Goal: Check status: Check status

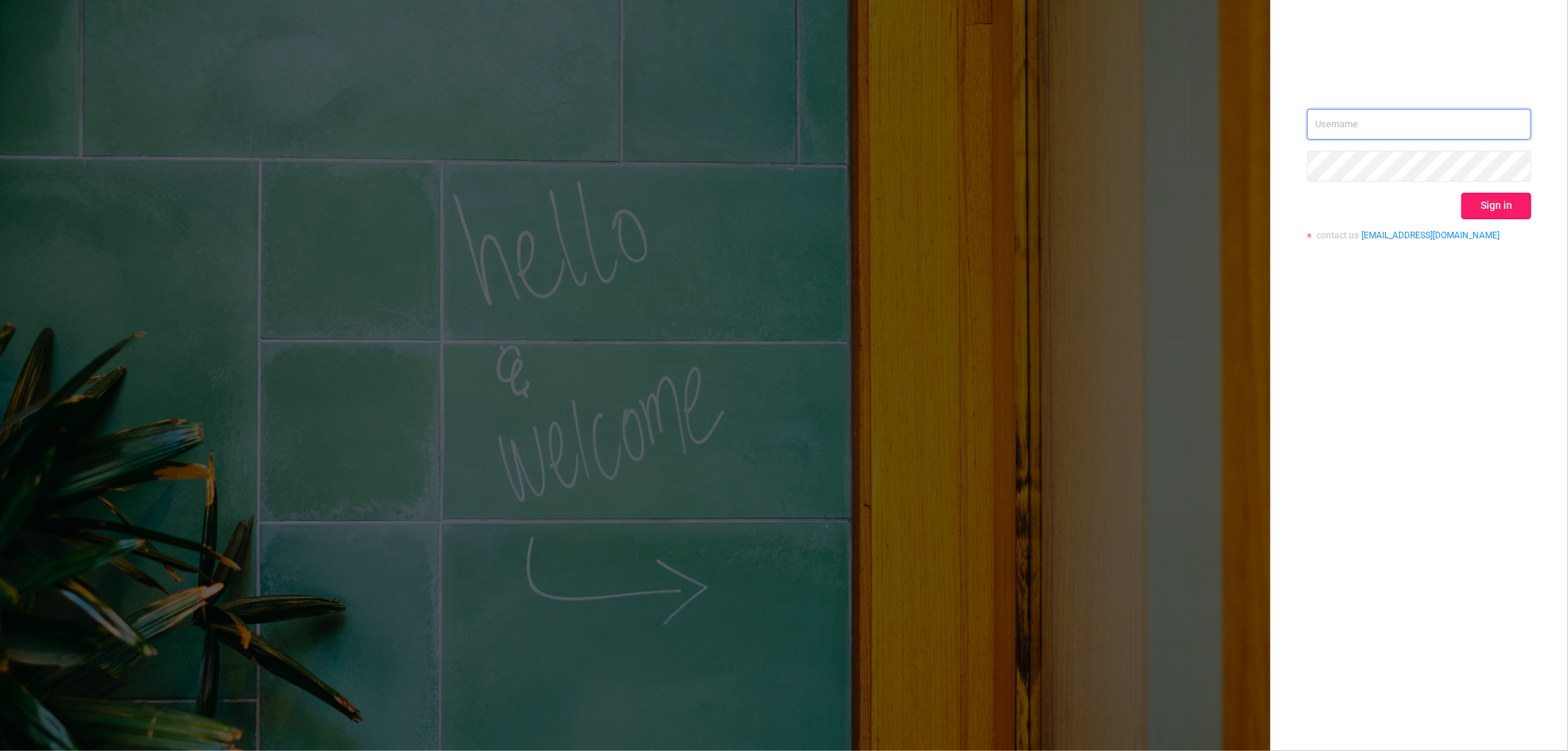
type input "[EMAIL_ADDRESS][DOMAIN_NAME]"
click at [1518, 199] on button "Sign in" at bounding box center [1496, 206] width 70 height 27
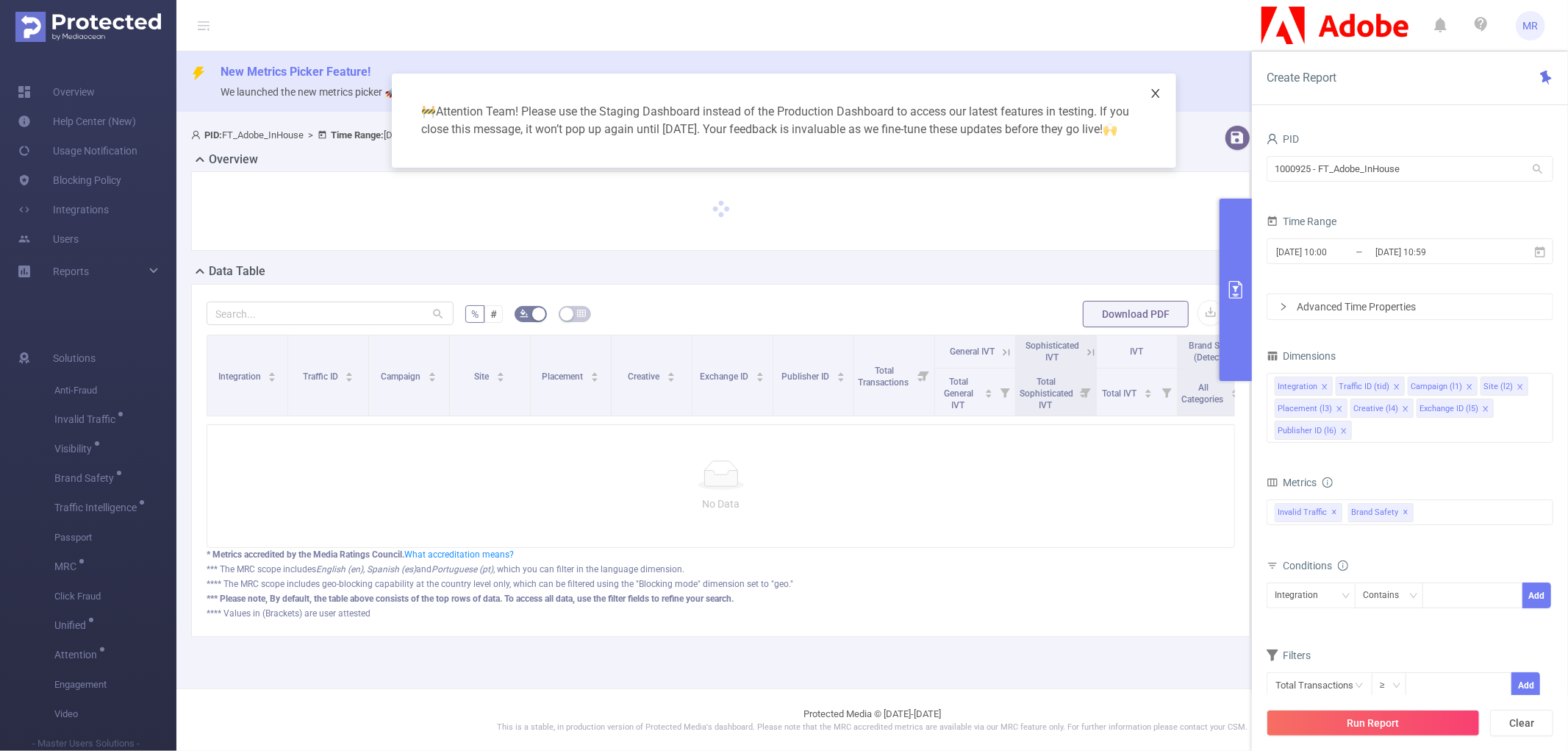
click at [1155, 91] on icon "icon: close" at bounding box center [1155, 93] width 12 height 12
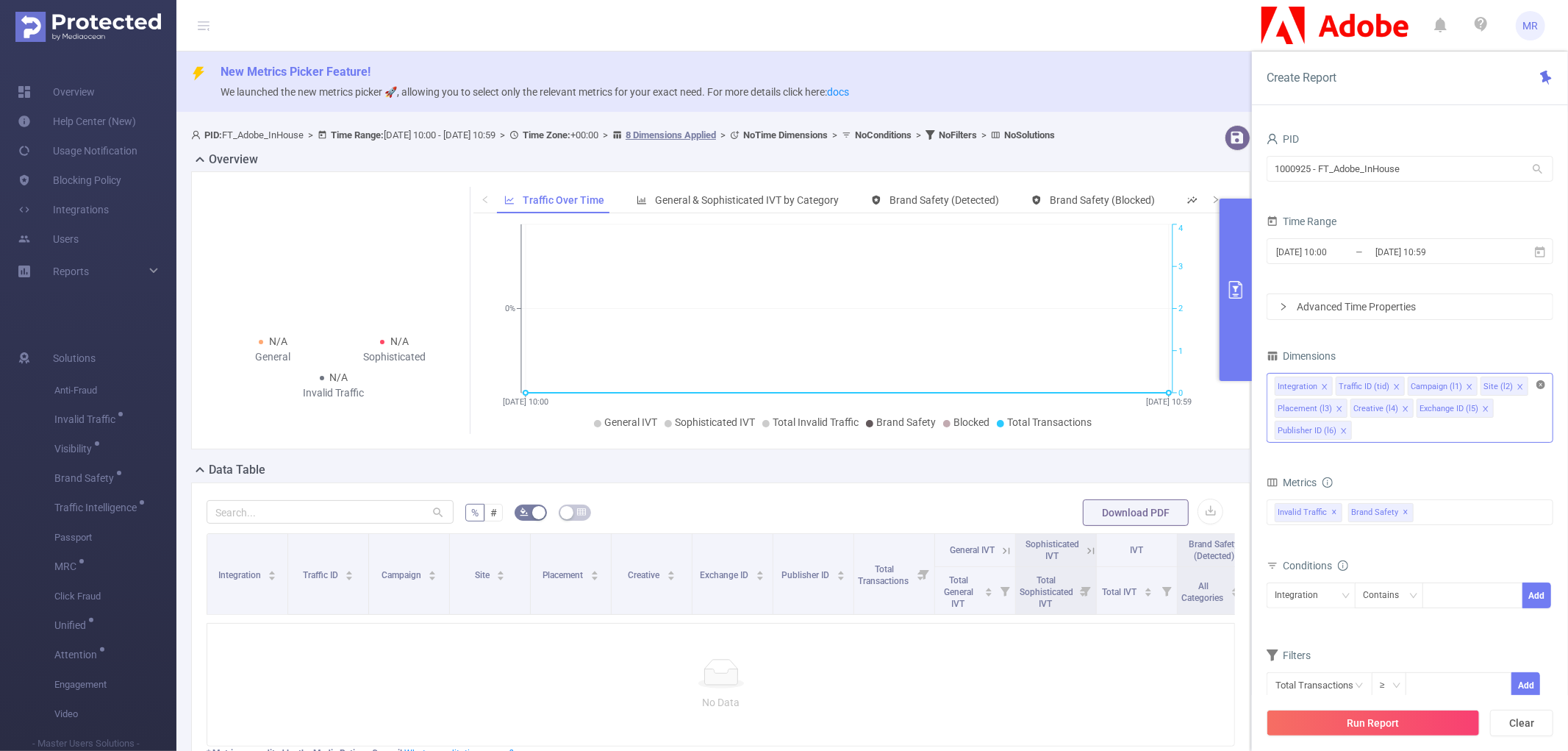
click at [1540, 385] on icon "icon: close-circle" at bounding box center [1540, 384] width 9 height 9
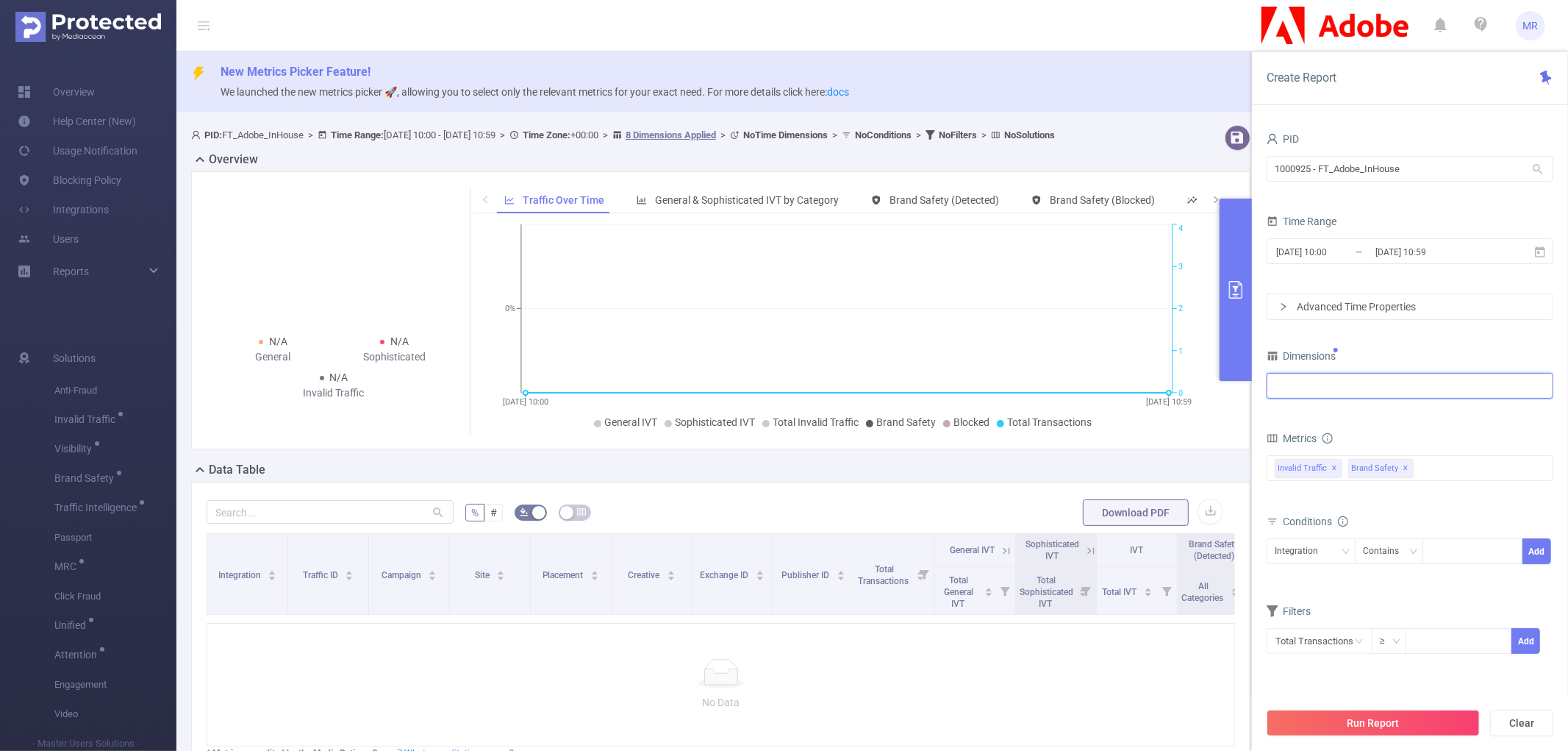
click at [1423, 390] on div at bounding box center [1409, 385] width 270 height 24
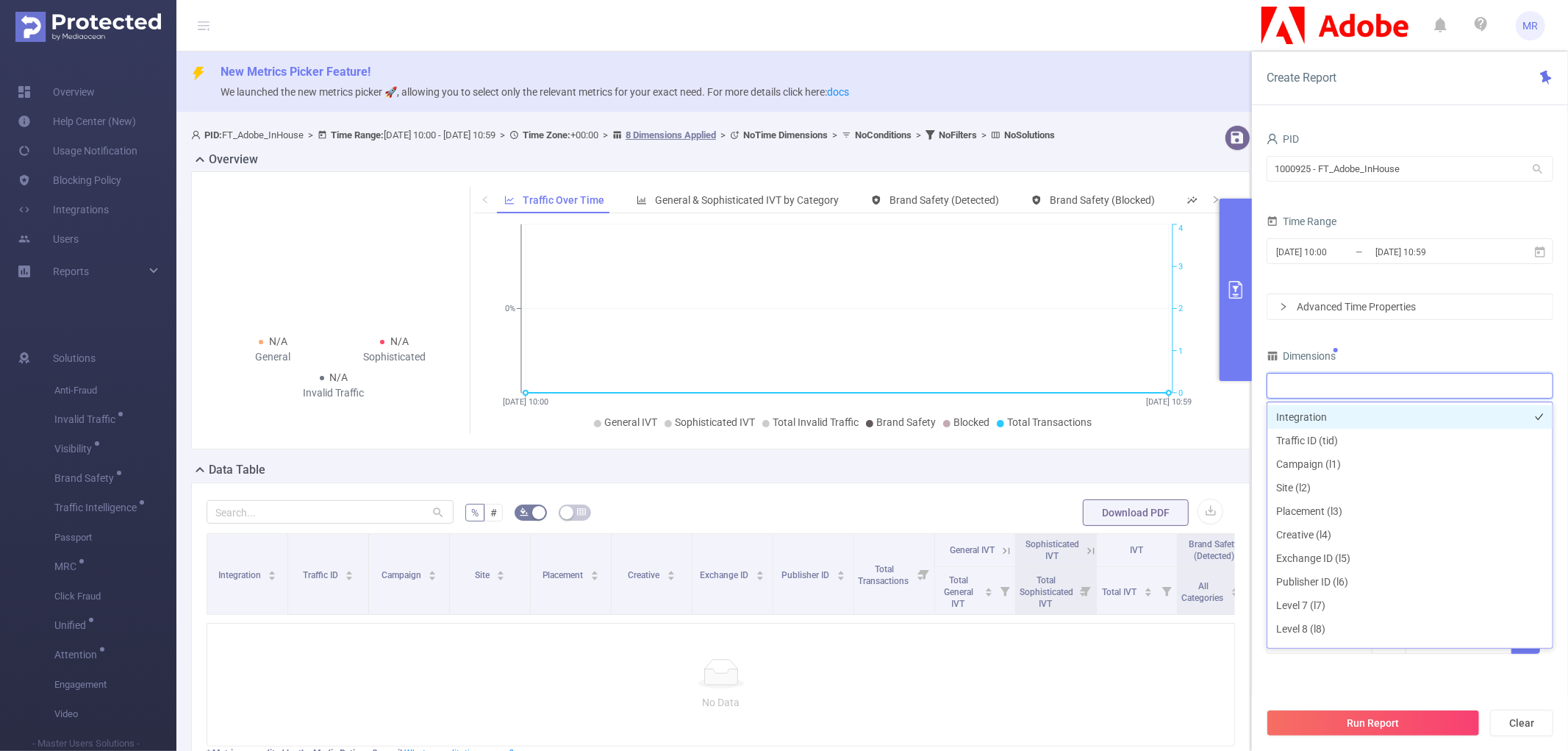
click at [1365, 415] on li "Integration" at bounding box center [1410, 417] width 285 height 23
click at [1363, 244] on input "[DATE] 10:00" at bounding box center [1334, 252] width 119 height 20
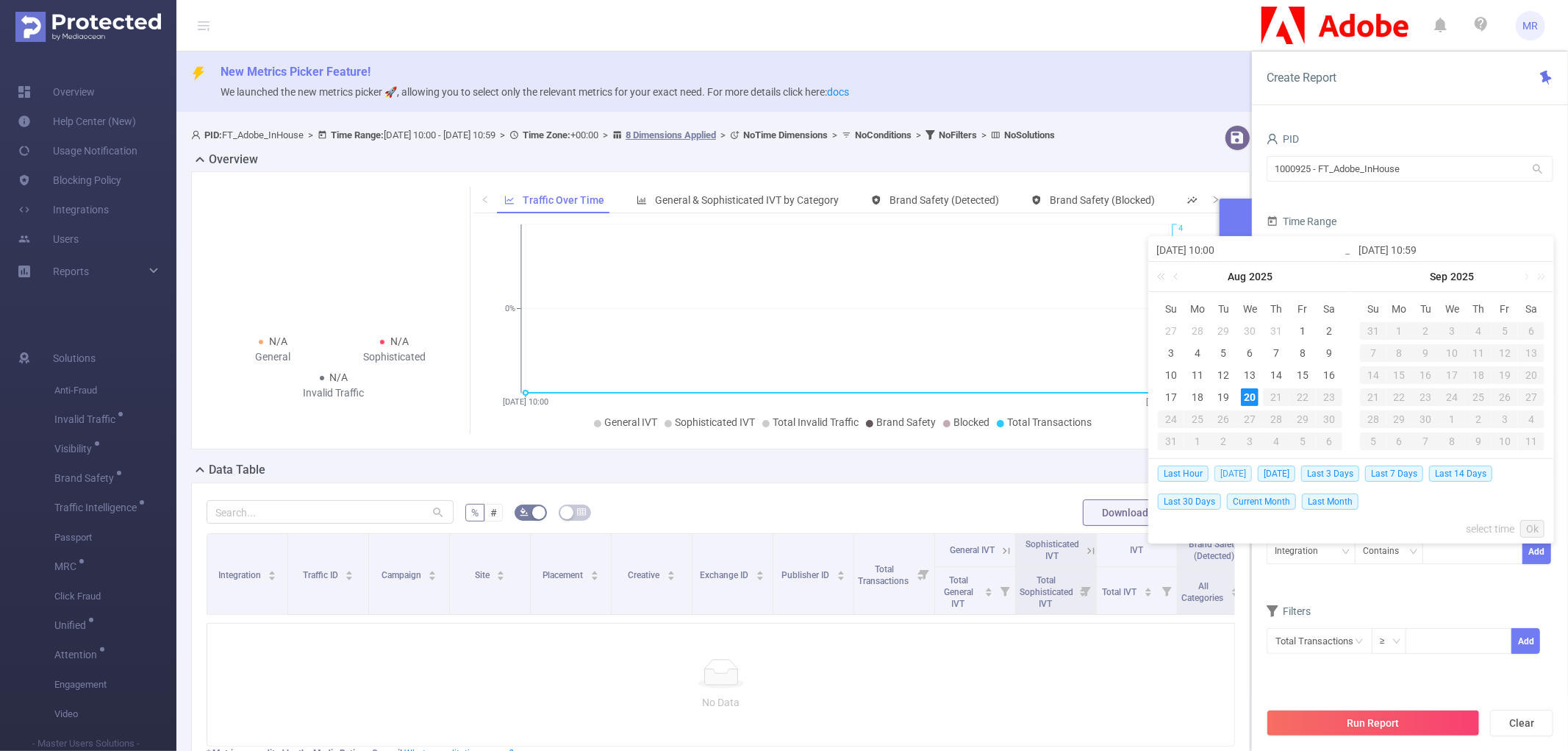
click at [1231, 477] on span "[DATE]" at bounding box center [1233, 473] width 38 height 16
type input "[DATE] 00:00"
type input "[DATE] 23:59"
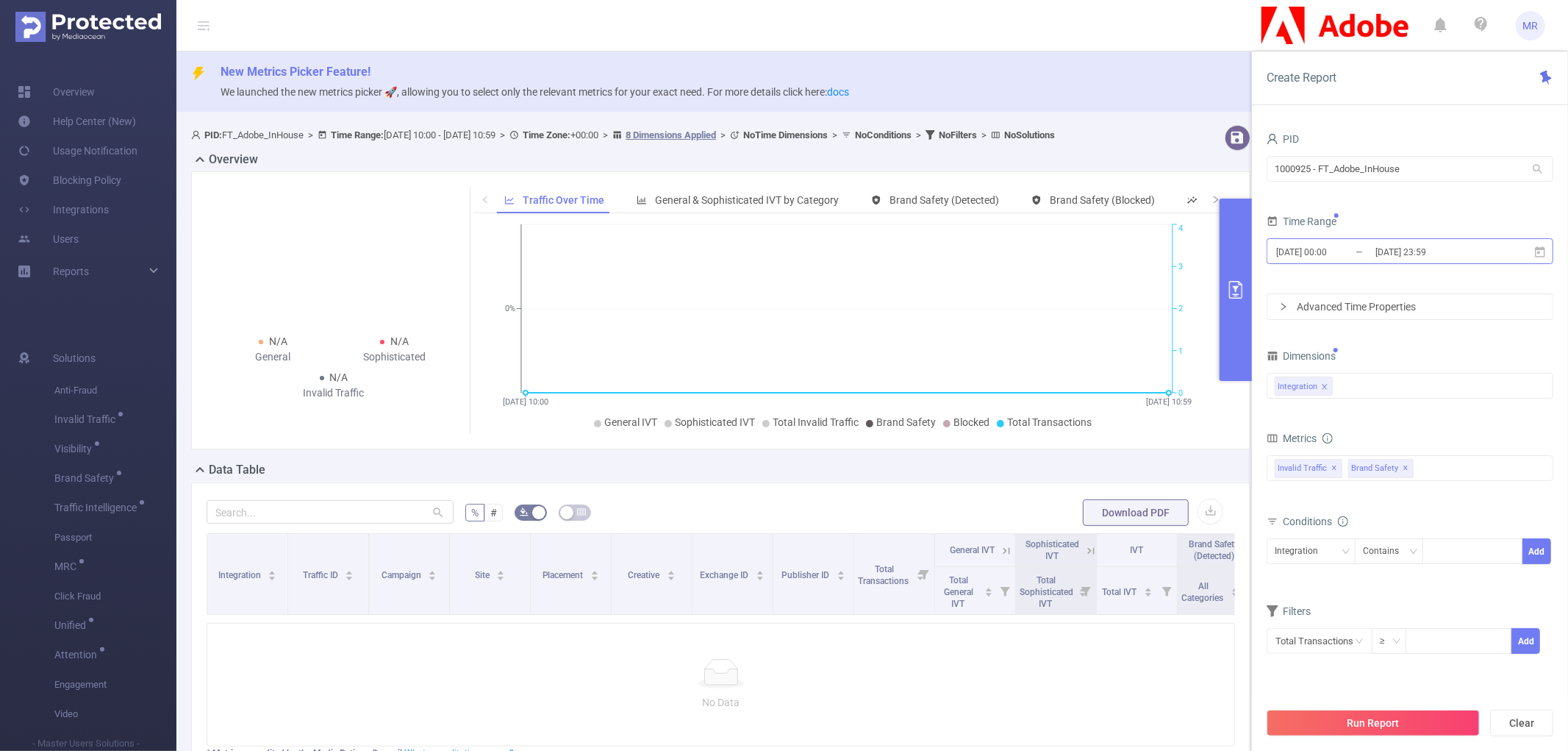
click at [1328, 253] on input "[DATE] 00:00" at bounding box center [1334, 252] width 119 height 20
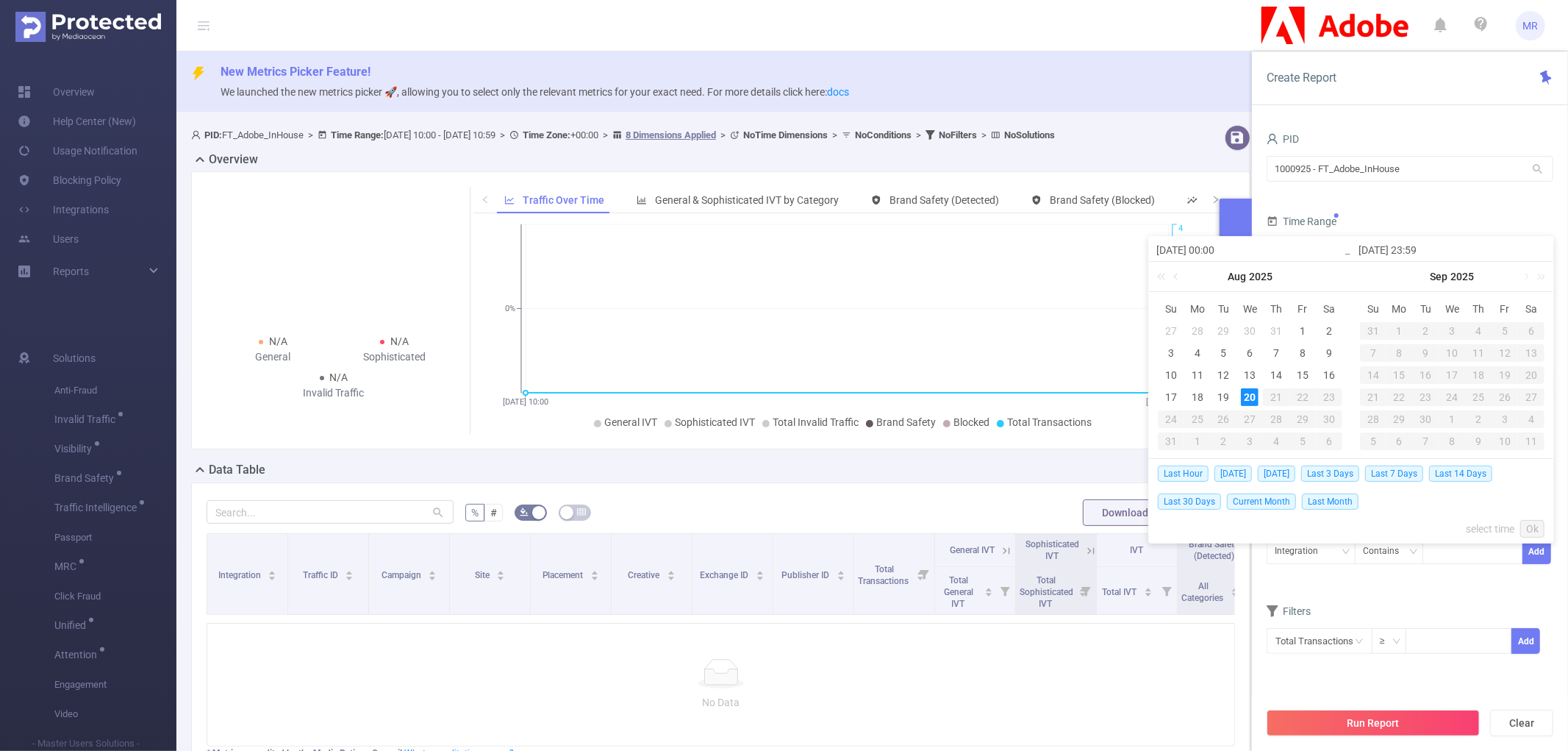
click at [1394, 203] on form "PID 1000925 - FT_Adobe_InHouse 1000925 - FT_Adobe_InHouse Time Range [DATE] 00:…" at bounding box center [1410, 224] width 287 height 191
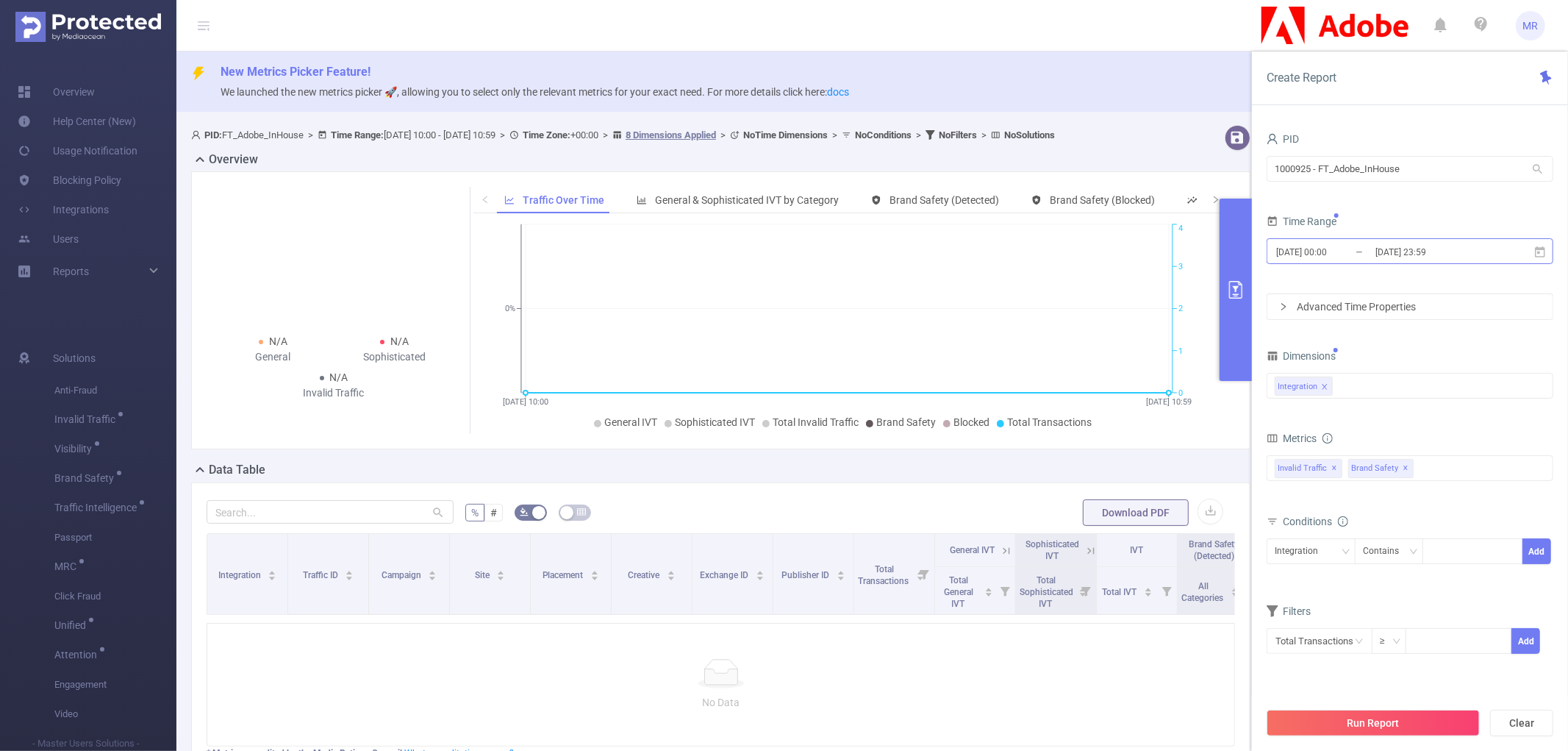
click at [1429, 255] on input "[DATE] 23:59" at bounding box center [1434, 252] width 119 height 20
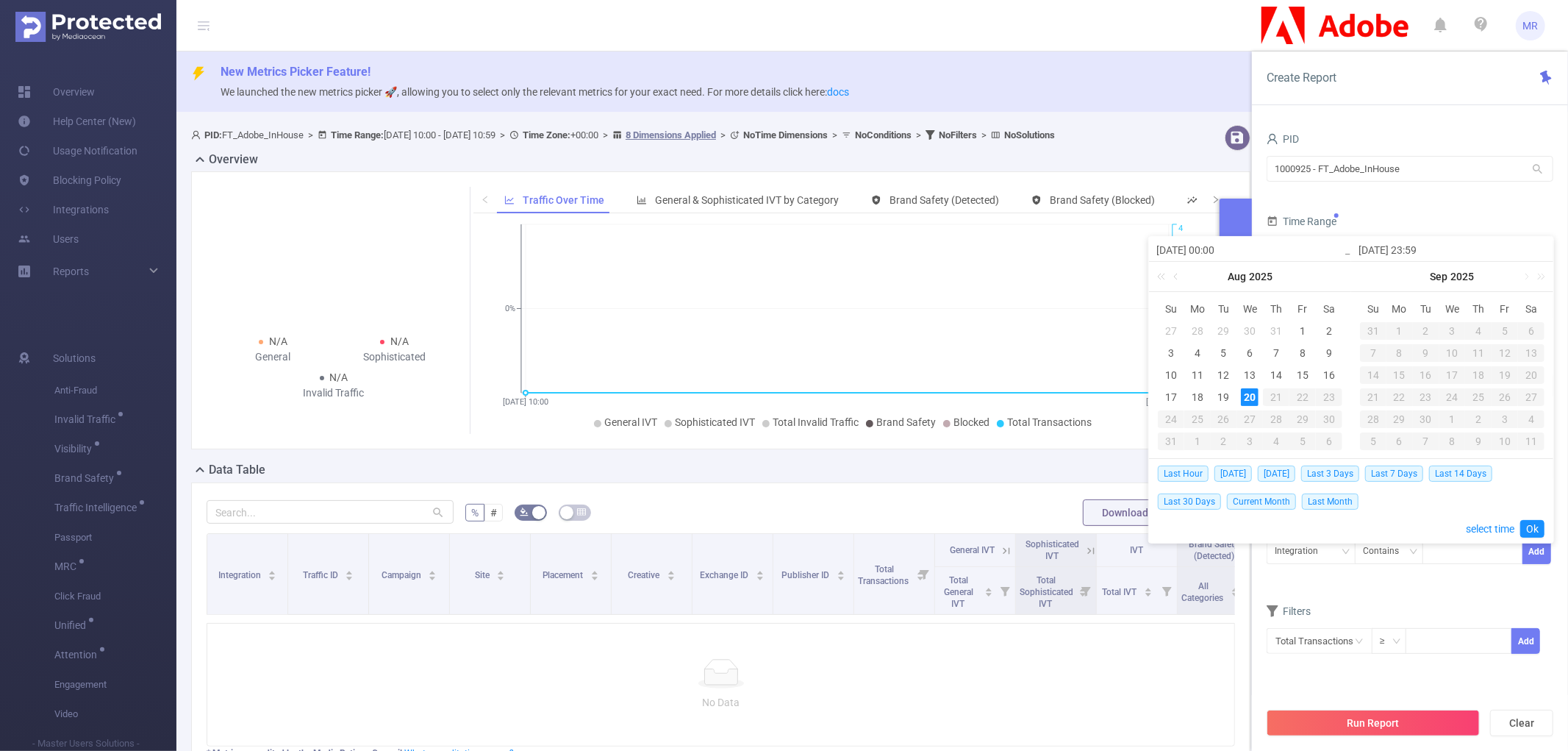
click at [1420, 248] on input "[DATE] 23:59" at bounding box center [1451, 249] width 187 height 18
type input "[DATE] 1:59"
type input "[DATE] 13:59"
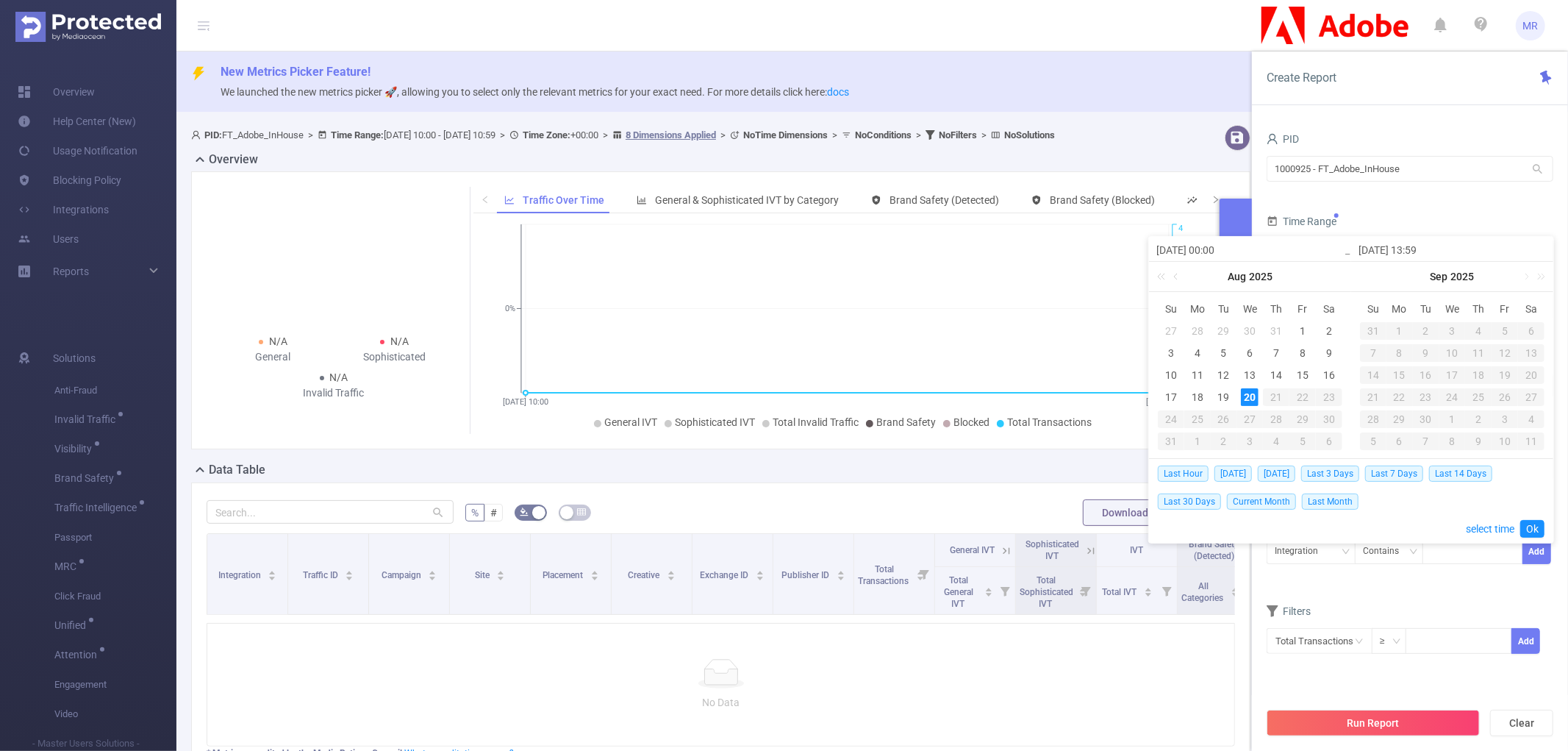
click at [1472, 199] on form "PID 1000925 - FT_Adobe_InHouse 1000925 - FT_Adobe_InHouse Time Range [DATE] 00:…" at bounding box center [1410, 224] width 287 height 191
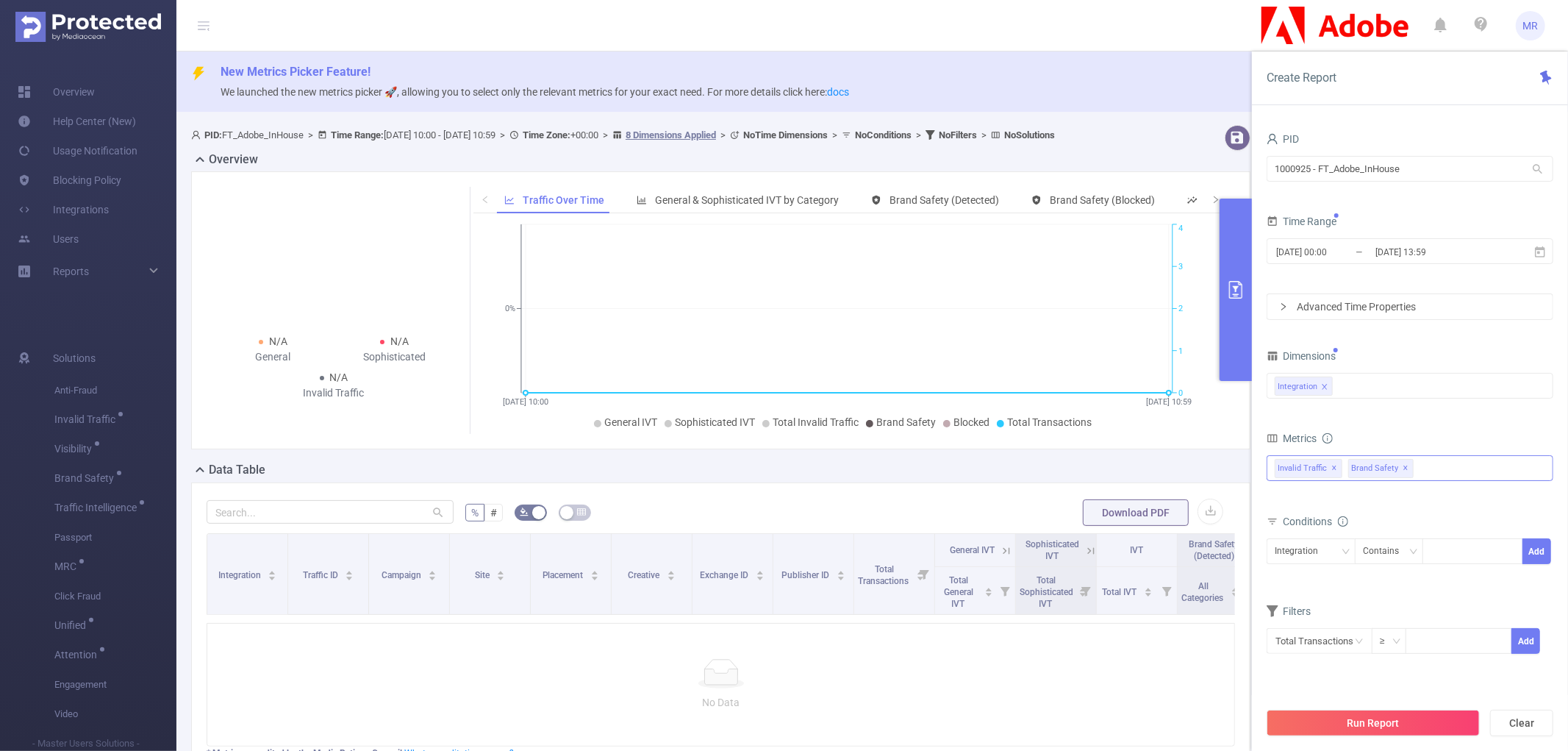
click at [1409, 467] on span "✕" at bounding box center [1406, 468] width 6 height 18
click at [1328, 718] on button "Run Report" at bounding box center [1373, 723] width 213 height 27
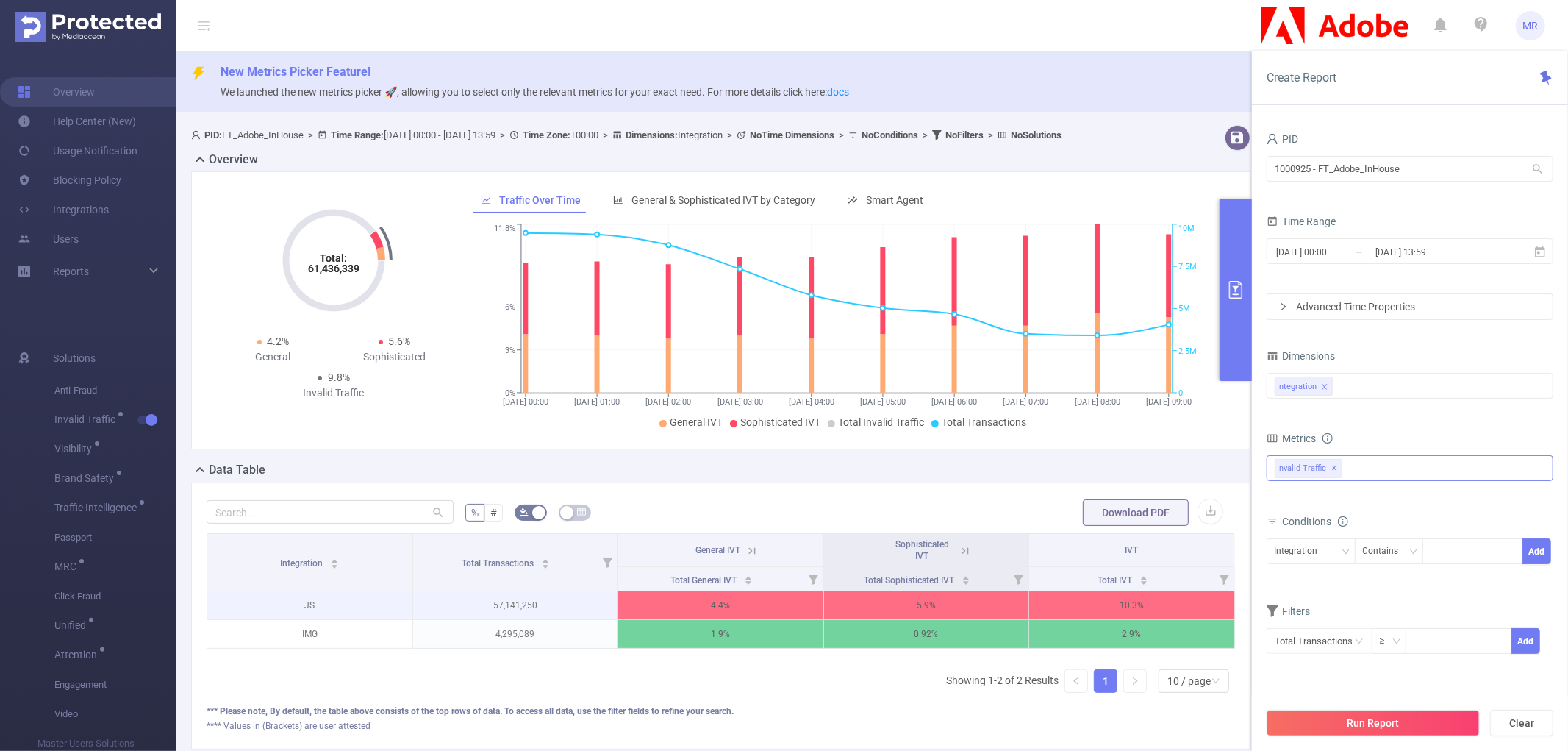
drag, startPoint x: 449, startPoint y: 619, endPoint x: 434, endPoint y: 626, distance: 16.6
drag, startPoint x: 434, startPoint y: 626, endPoint x: 581, endPoint y: 647, distance: 148.5
drag, startPoint x: 581, startPoint y: 647, endPoint x: 1232, endPoint y: 295, distance: 740.1
click at [1232, 295] on icon "primary" at bounding box center [1236, 289] width 13 height 18
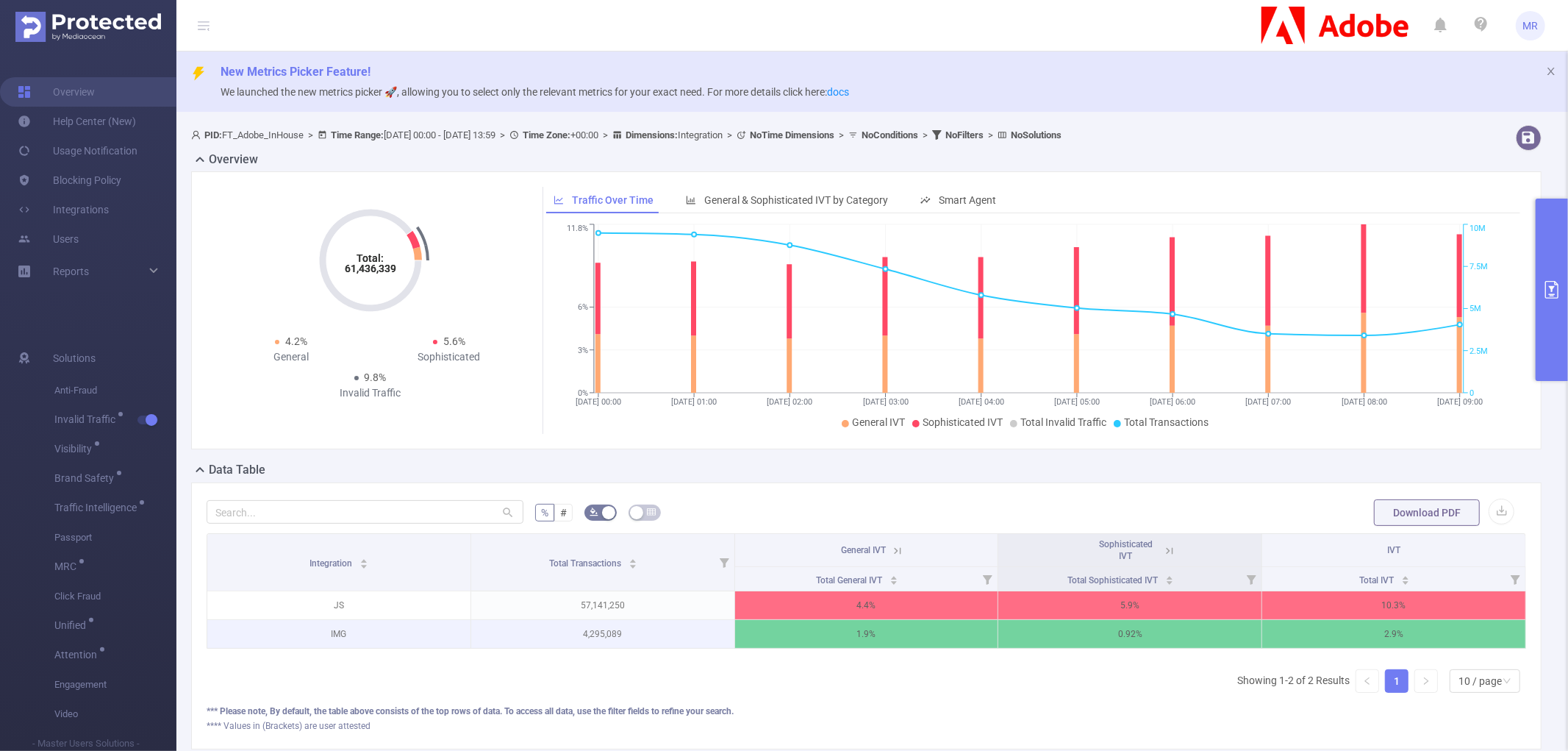
drag, startPoint x: 503, startPoint y: 603, endPoint x: 576, endPoint y: 633, distance: 78.9
drag, startPoint x: 576, startPoint y: 633, endPoint x: 548, endPoint y: 639, distance: 28.6
click at [548, 639] on p "4,295,089" at bounding box center [603, 634] width 263 height 28
drag, startPoint x: 548, startPoint y: 639, endPoint x: 1553, endPoint y: 263, distance: 1073.0
click at [1553, 263] on button "primary" at bounding box center [1552, 289] width 33 height 182
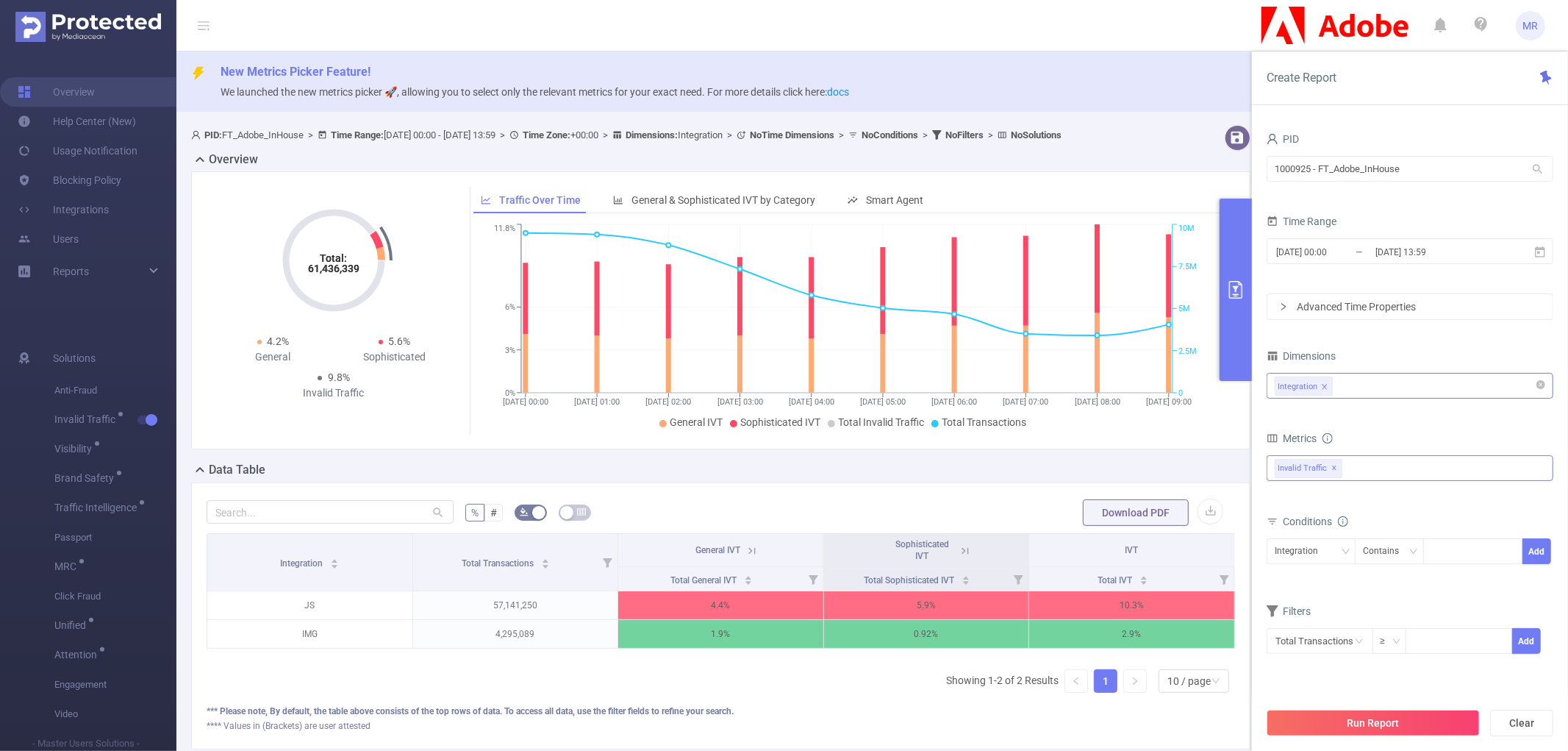
click at [1378, 383] on div "Integration" at bounding box center [1409, 385] width 270 height 24
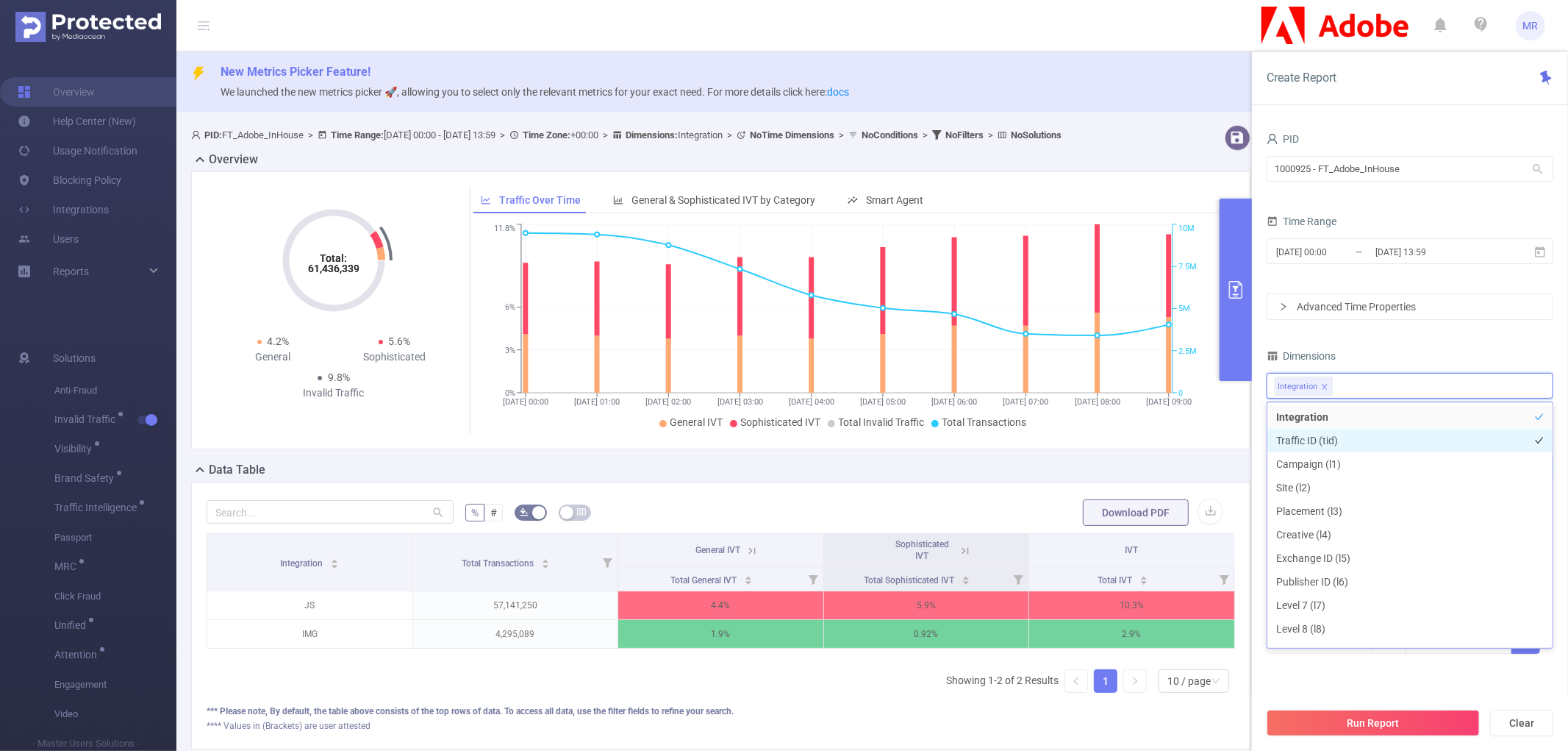
click at [1317, 435] on li "Traffic ID (tid)" at bounding box center [1410, 441] width 285 height 23
click at [1406, 722] on button "Run Report" at bounding box center [1373, 723] width 213 height 27
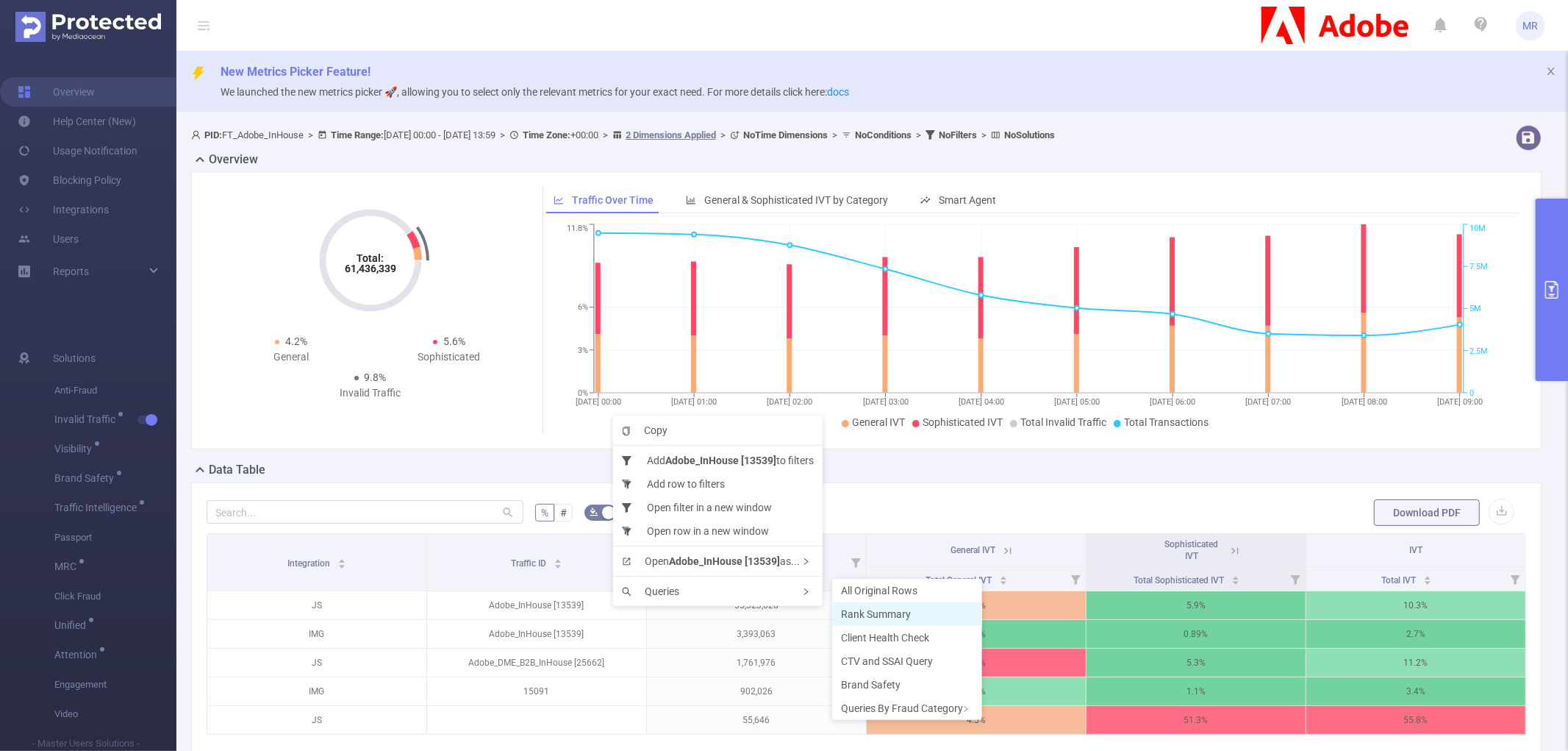
click at [890, 608] on span "Rank Summary" at bounding box center [875, 614] width 70 height 12
